Goal: Information Seeking & Learning: Find specific fact

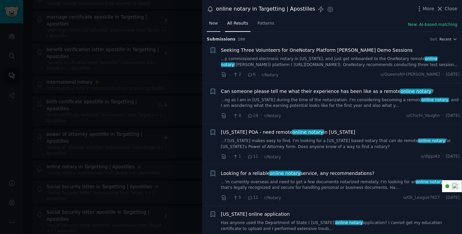
click at [209, 23] on span "New" at bounding box center [213, 24] width 9 height 6
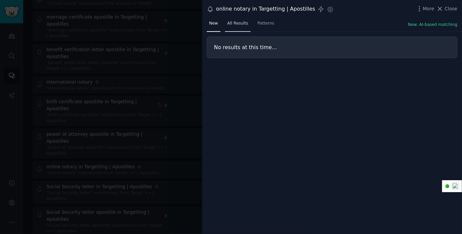
click at [235, 25] on span "All Results" at bounding box center [238, 24] width 21 height 6
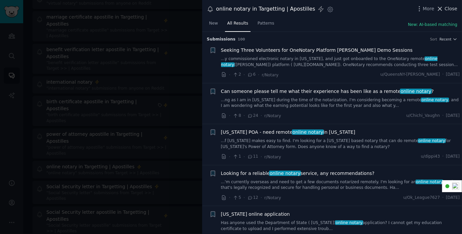
click at [449, 8] on span "Close" at bounding box center [451, 8] width 13 height 7
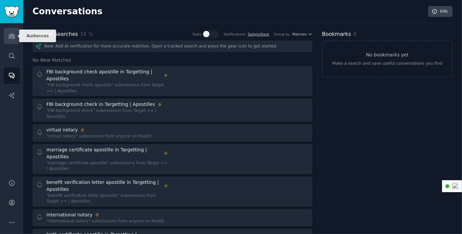
click at [13, 35] on icon "Sidebar" at bounding box center [11, 36] width 7 height 7
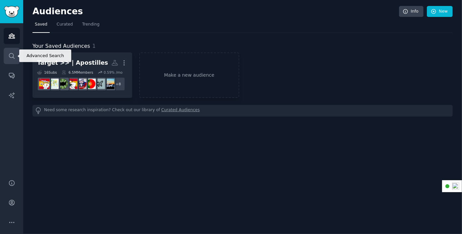
click at [11, 57] on icon "Sidebar" at bounding box center [11, 55] width 7 height 7
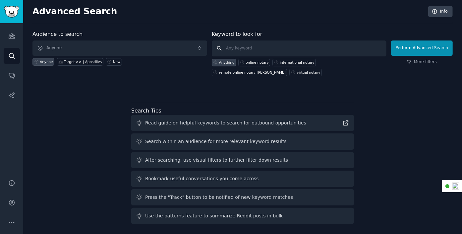
click at [247, 46] on input "text" at bounding box center [299, 48] width 175 height 16
type input "apostille"
click button "Perform Advanced Search" at bounding box center [422, 47] width 62 height 15
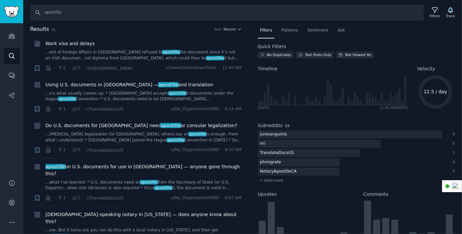
click at [110, 56] on link "...ent of Foreign Affairs in [GEOGRAPHIC_DATA] refused to apostille the documen…" at bounding box center [143, 55] width 196 height 12
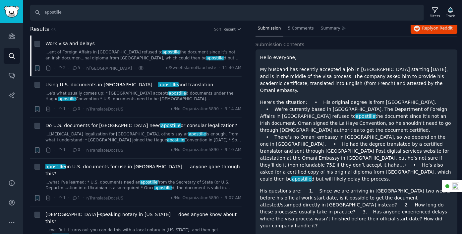
scroll to position [38, 0]
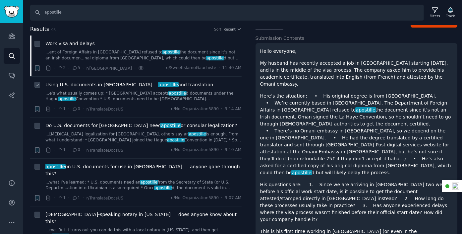
click at [93, 93] on link "...e’s what usually comes up: * Brazil accepts apostille d documents under the …" at bounding box center [143, 97] width 196 height 12
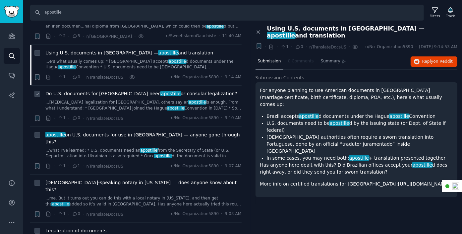
scroll to position [33, 0]
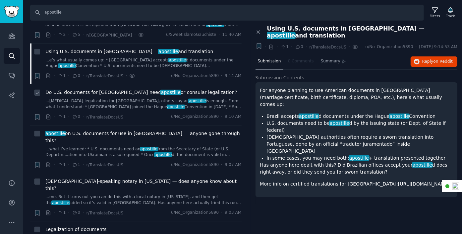
click at [99, 91] on span "Do U.S. documents for Brazil need apostille or consular legalization?" at bounding box center [141, 92] width 192 height 7
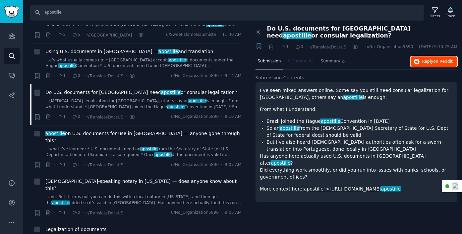
click at [436, 59] on span "on Reddit" at bounding box center [443, 61] width 19 height 5
click at [164, 132] on span "apostille on U.S. documents for use in [GEOGRAPHIC_DATA] — anyone gone through …" at bounding box center [143, 137] width 196 height 14
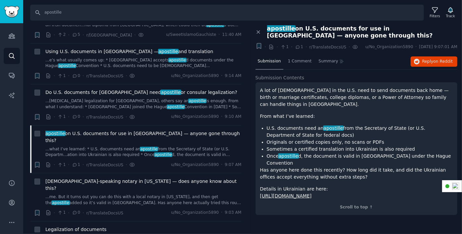
click at [388, 125] on li "U.S. documents need an apostille from the Secretary of State (or U.S. Departmen…" at bounding box center [360, 132] width 186 height 14
click at [312, 193] on link "[URL][DOMAIN_NAME]" at bounding box center [286, 195] width 52 height 5
click at [426, 59] on span "Reply on Reddit" at bounding box center [438, 62] width 31 height 6
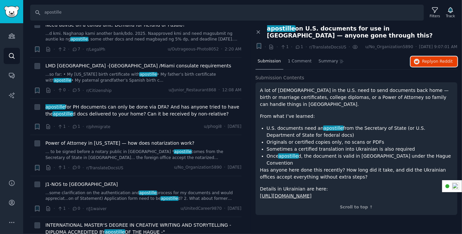
scroll to position [497, 0]
